Goal: Task Accomplishment & Management: Complete application form

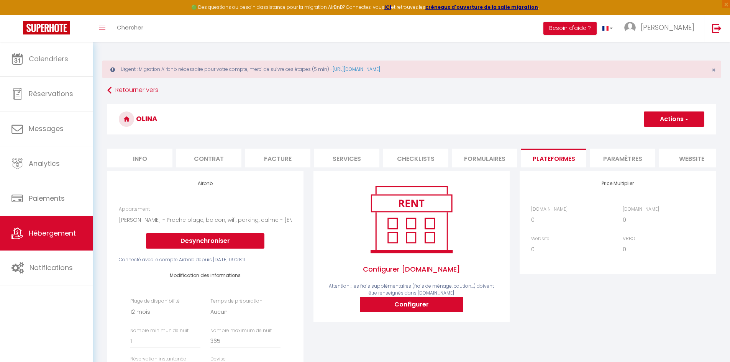
select select "6208-1500752977648406777"
select select "365"
select select "EUR"
select select
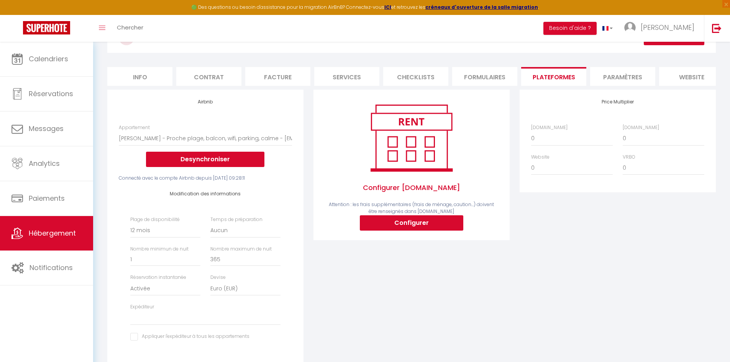
scroll to position [82, 0]
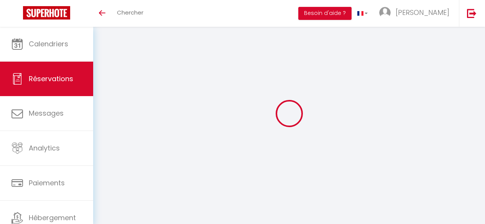
select select
select select "73980"
select select
select select "1"
select index
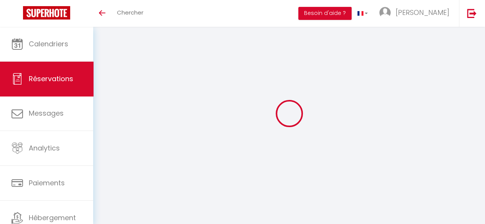
select select
select select "15"
checkbox input "false"
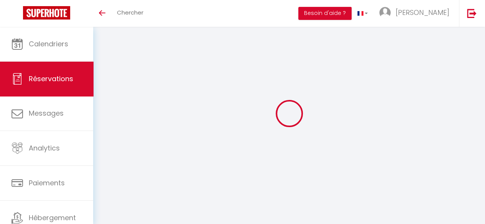
select index
select select
checkbox input "false"
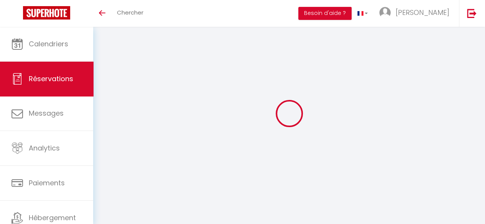
select index
select select
checkbox input "false"
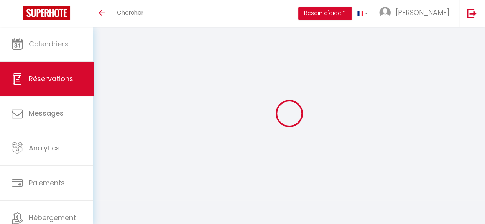
select index
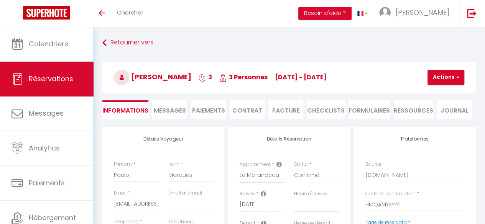
select select
type input "85"
type input "10.86"
select select
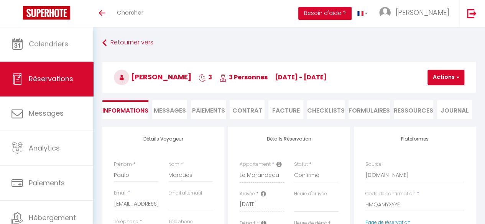
checkbox input "false"
select index
select select
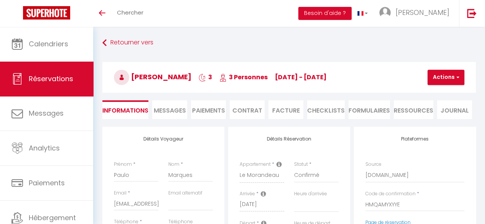
checkbox input "false"
select index
select select
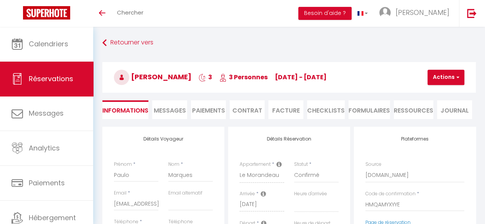
checkbox input "false"
select index
